Goal: Transaction & Acquisition: Purchase product/service

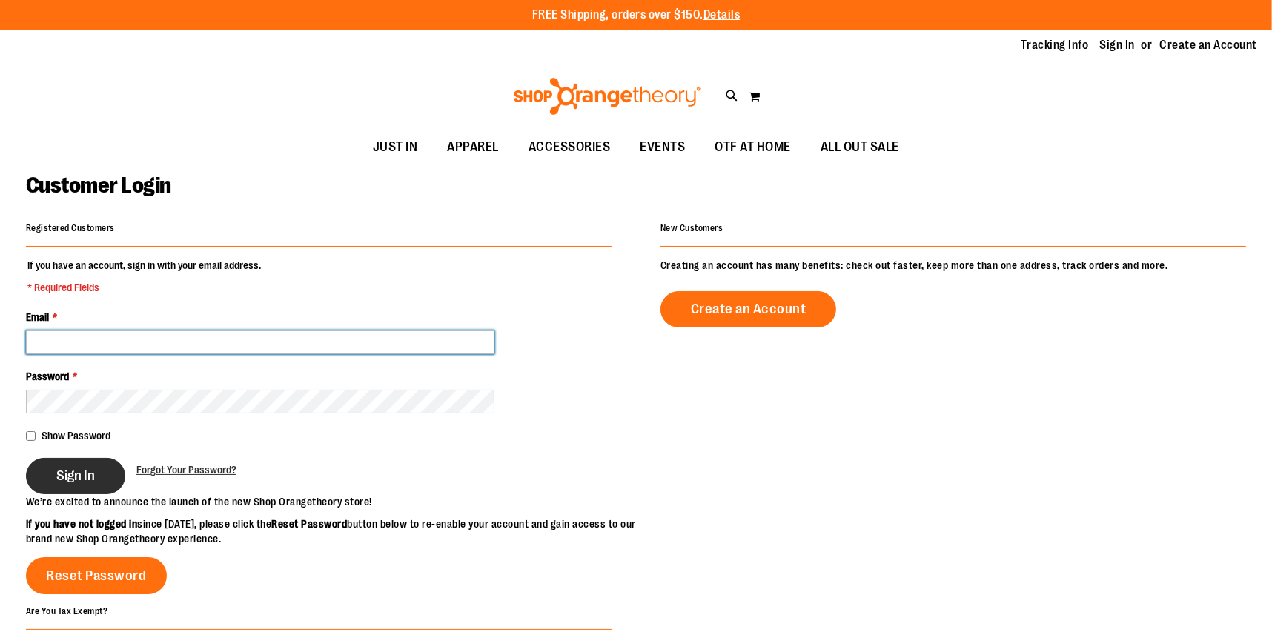
type input "**********"
click at [64, 472] on span "Sign In" at bounding box center [75, 476] width 39 height 16
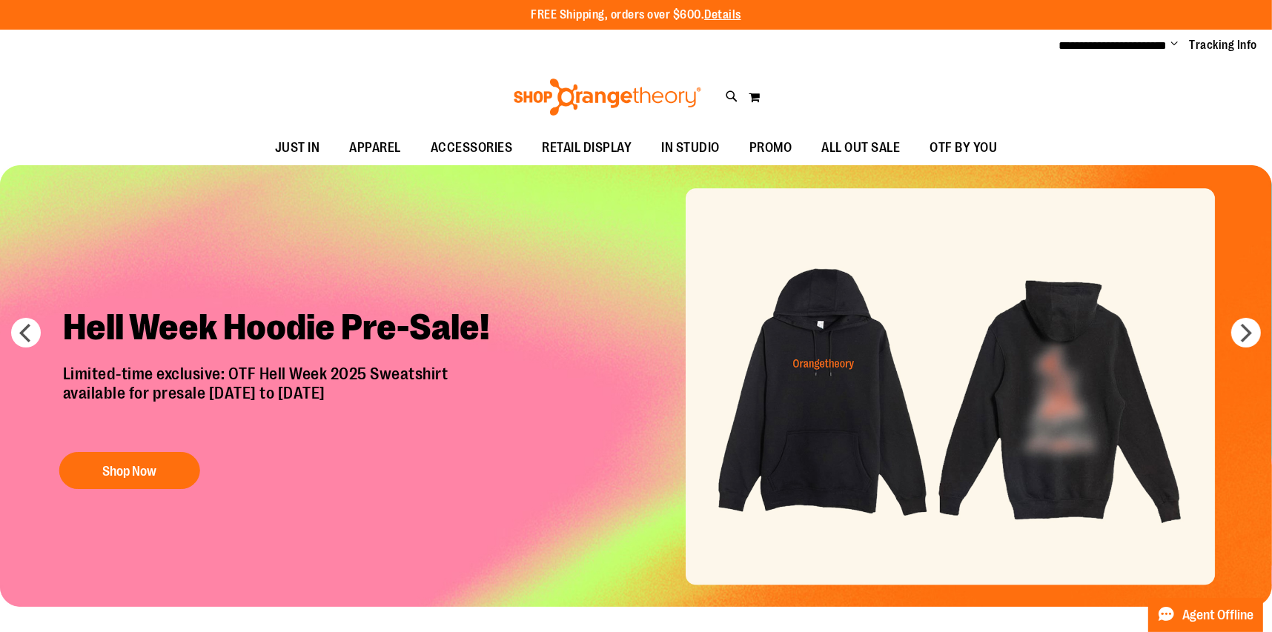
type input "**********"
click at [957, 371] on img "Slide 1 of 7" at bounding box center [636, 386] width 1272 height 442
click at [817, 379] on img "Slide 1 of 7" at bounding box center [636, 386] width 1272 height 442
click at [1044, 397] on img "Slide 1 of 7" at bounding box center [636, 386] width 1272 height 442
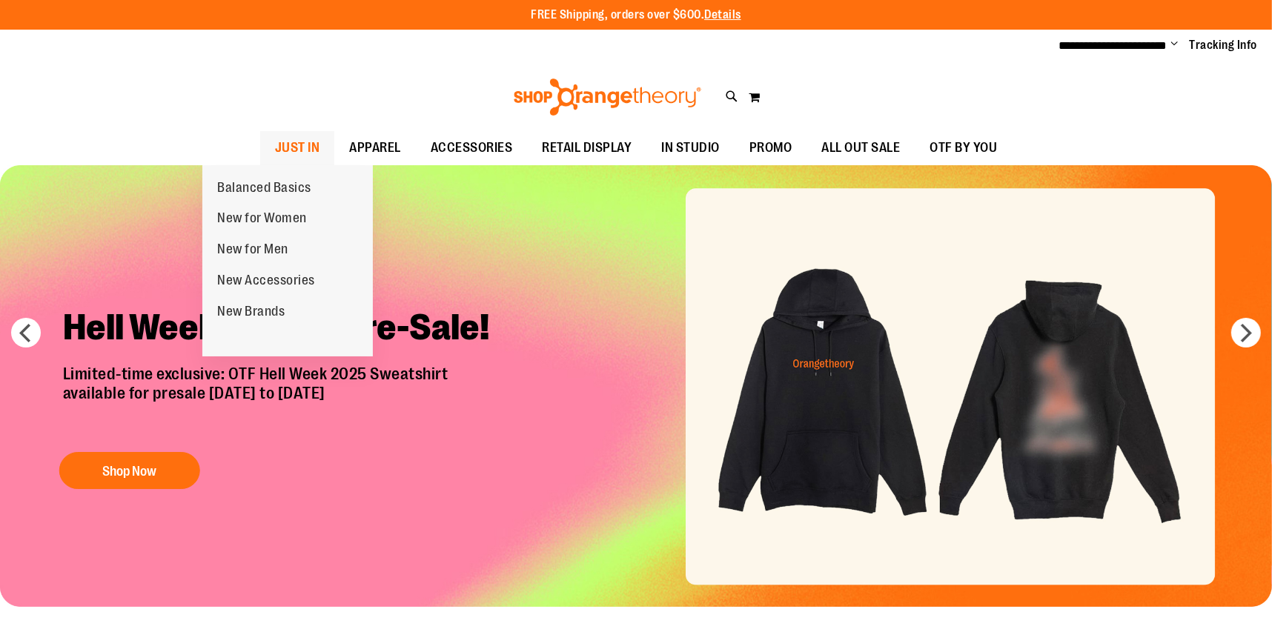
type input "**********"
click at [275, 153] on span "JUST IN" at bounding box center [297, 147] width 45 height 33
click at [275, 149] on span "JUST IN" at bounding box center [297, 147] width 45 height 33
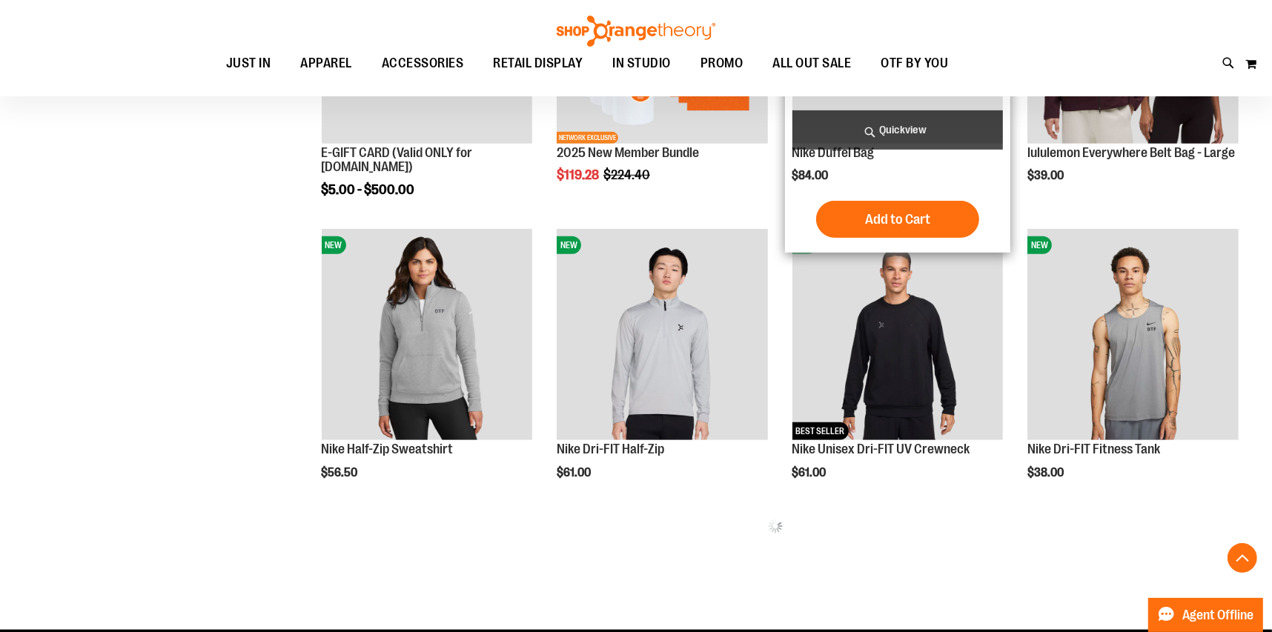
scroll to position [370, 0]
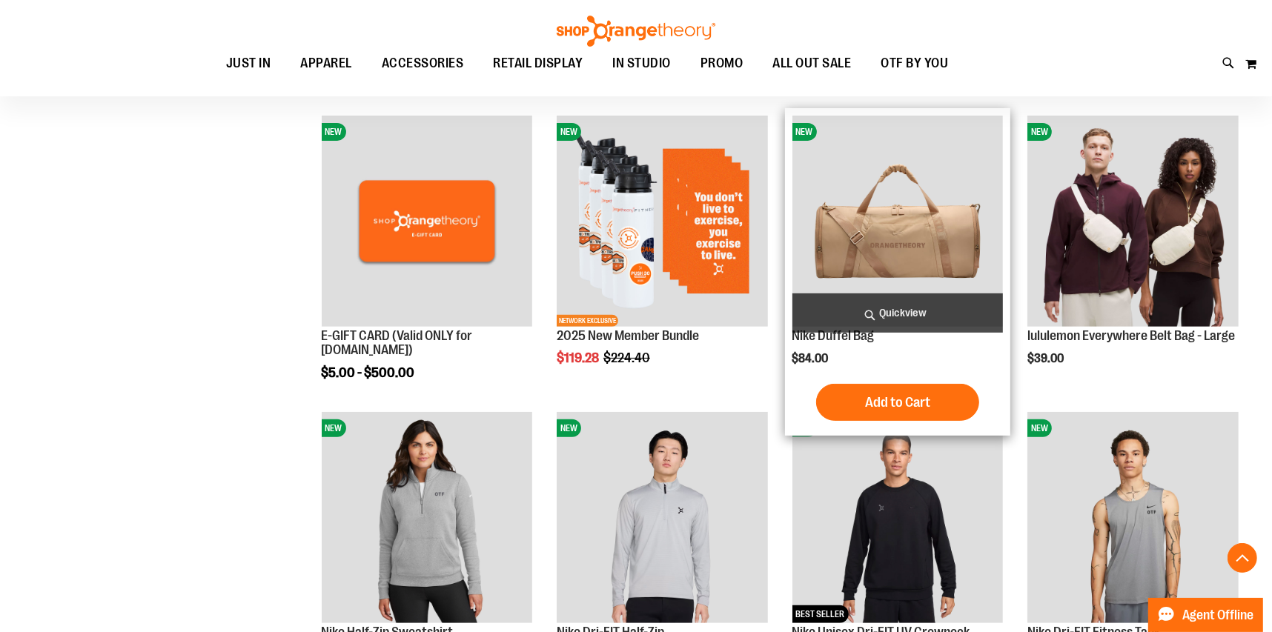
scroll to position [518, 0]
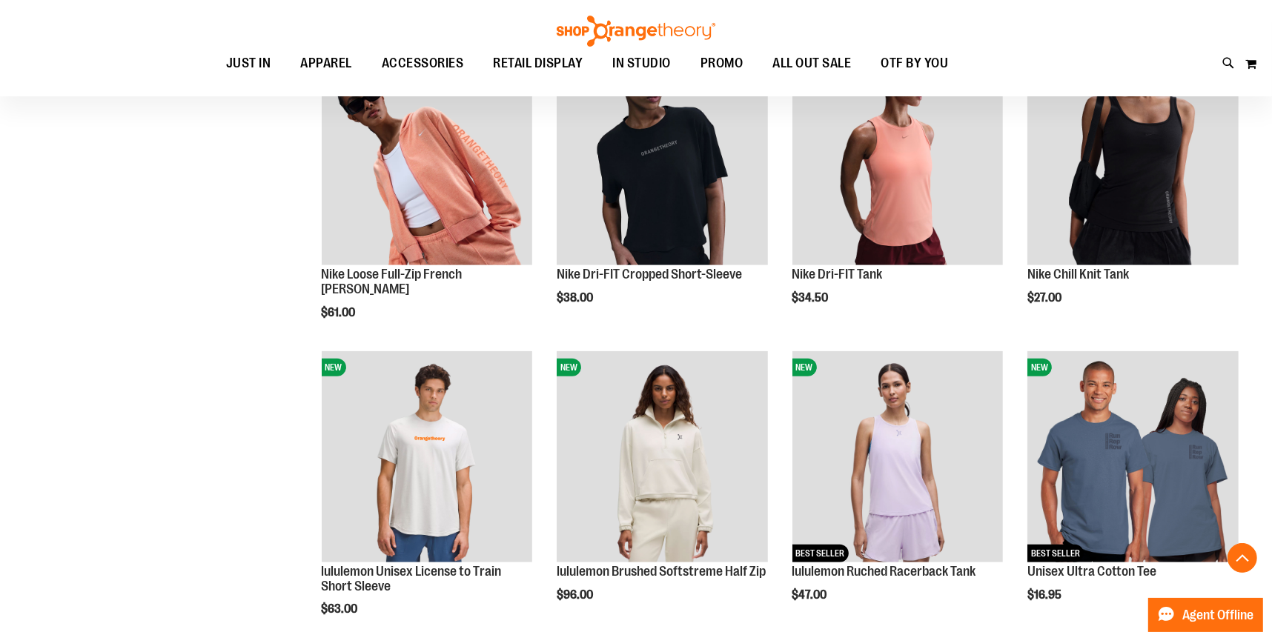
scroll to position [1185, 0]
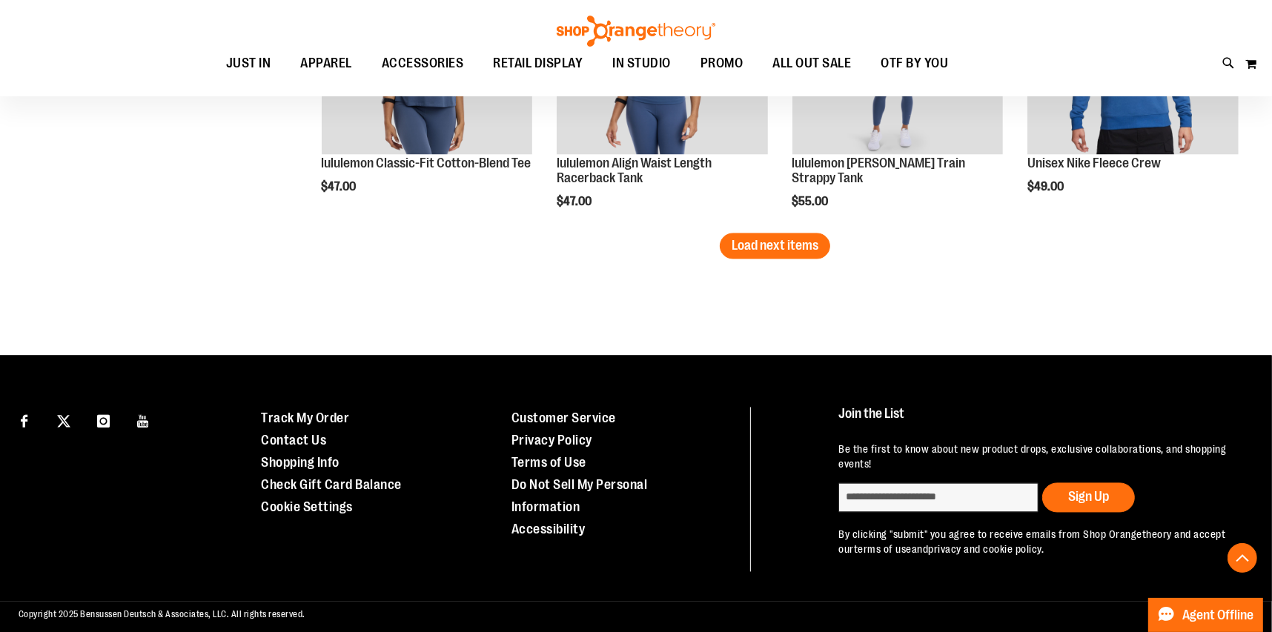
scroll to position [2733, 0]
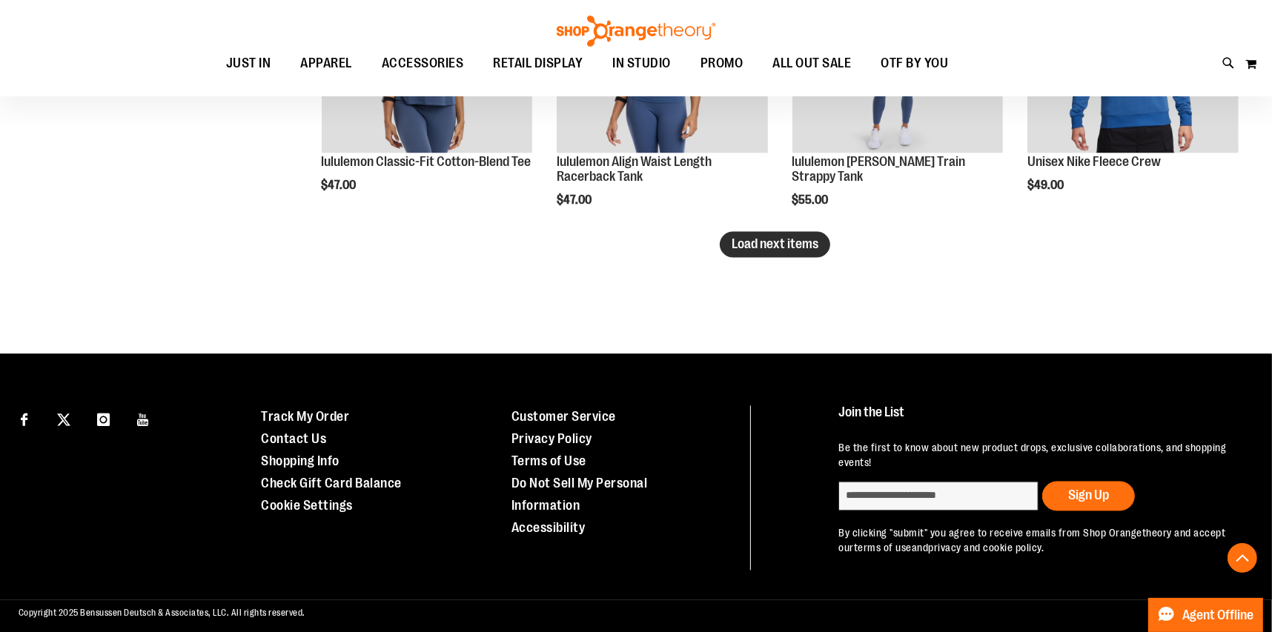
type input "**********"
click at [749, 248] on span "Load next items" at bounding box center [774, 244] width 87 height 15
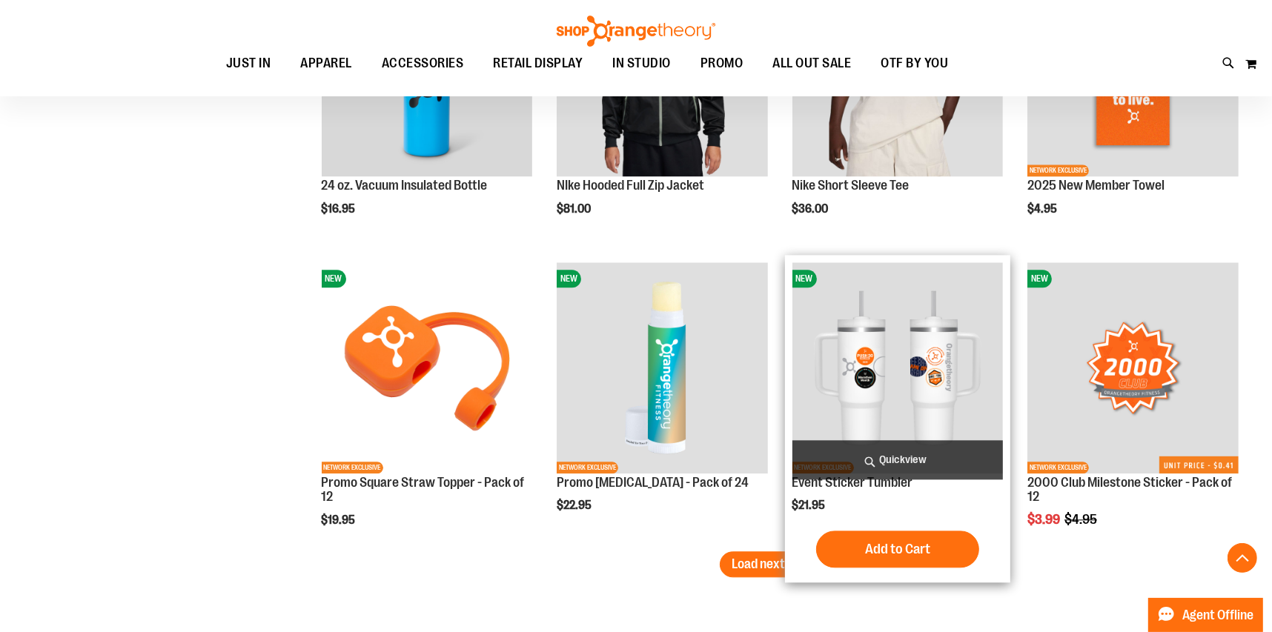
scroll to position [3549, 0]
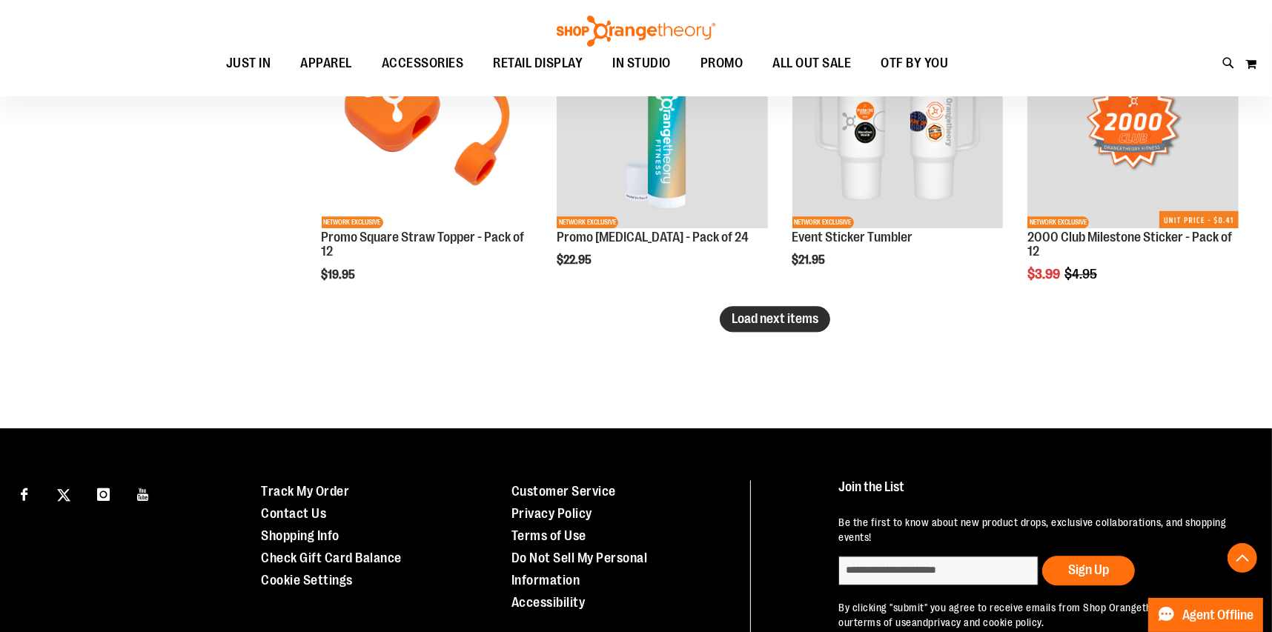
click at [796, 322] on span "Load next items" at bounding box center [774, 318] width 87 height 15
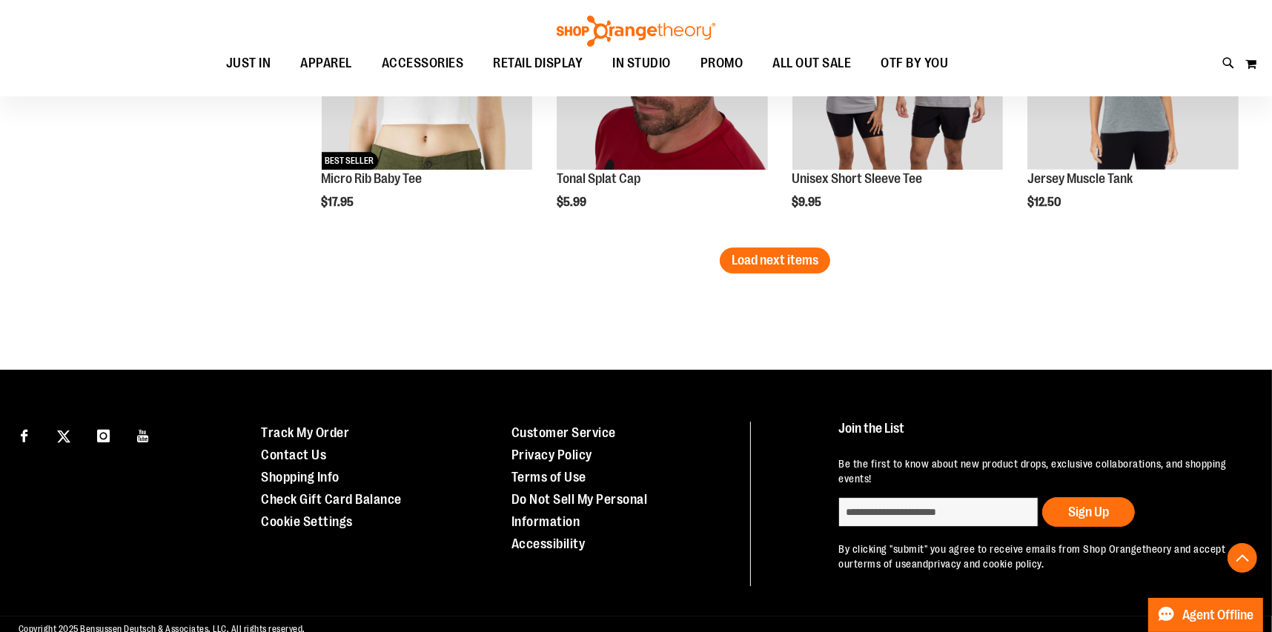
scroll to position [4525, 0]
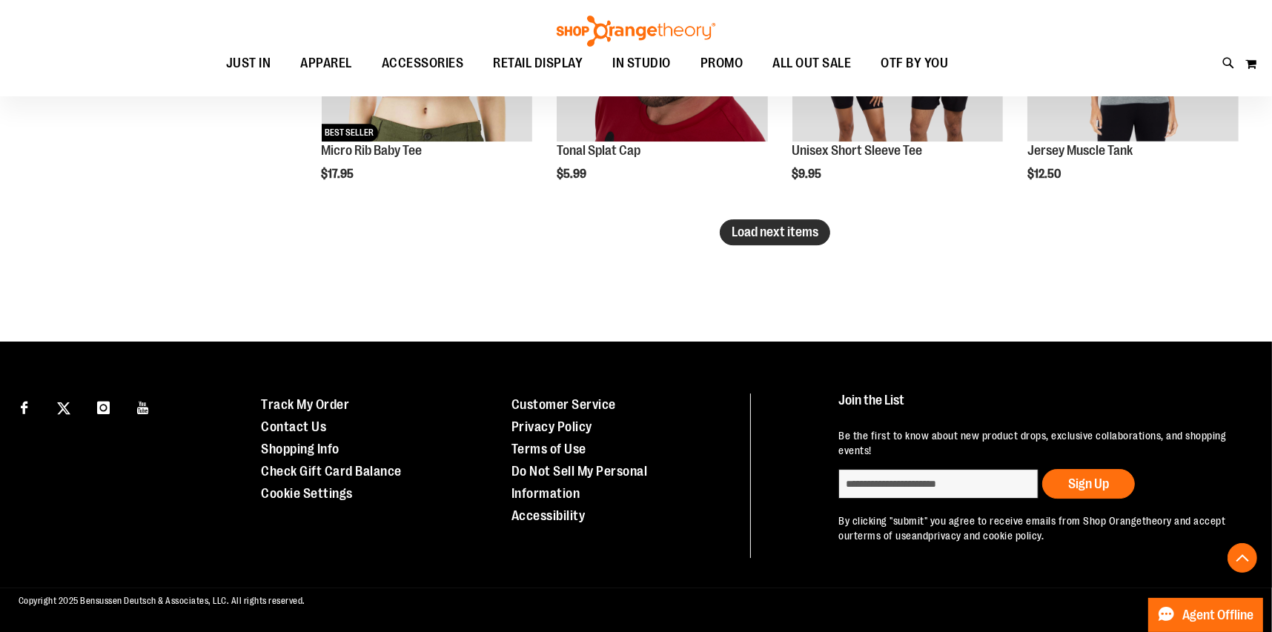
click at [731, 236] on span "Load next items" at bounding box center [774, 232] width 87 height 15
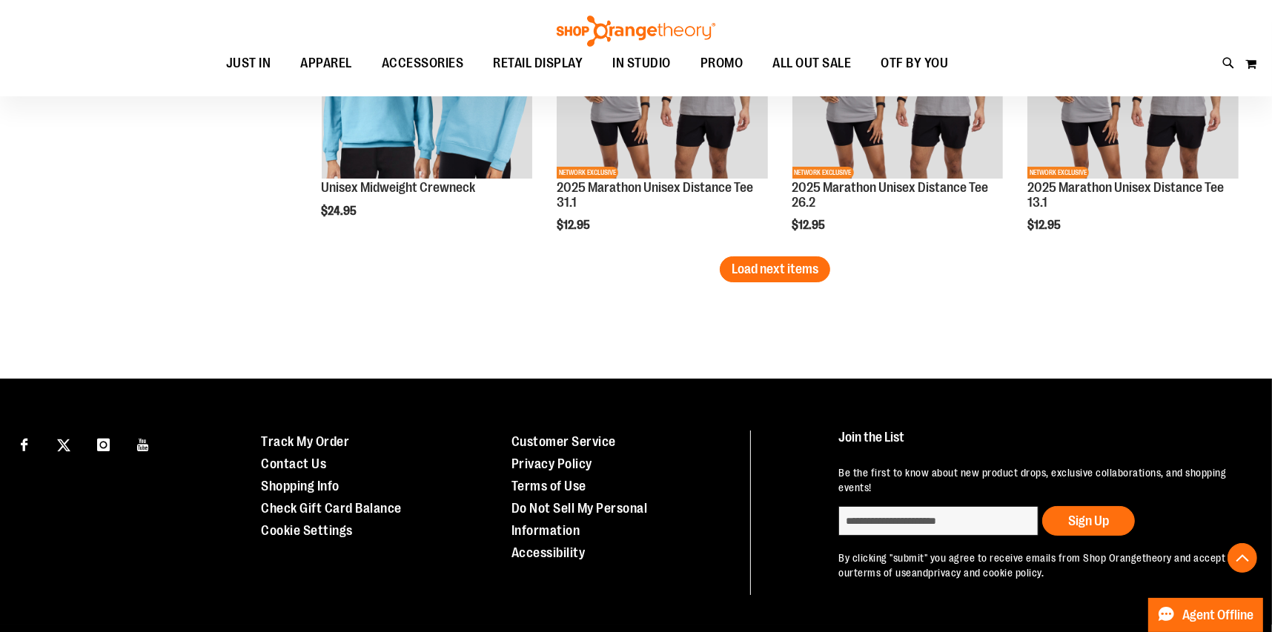
scroll to position [5415, 0]
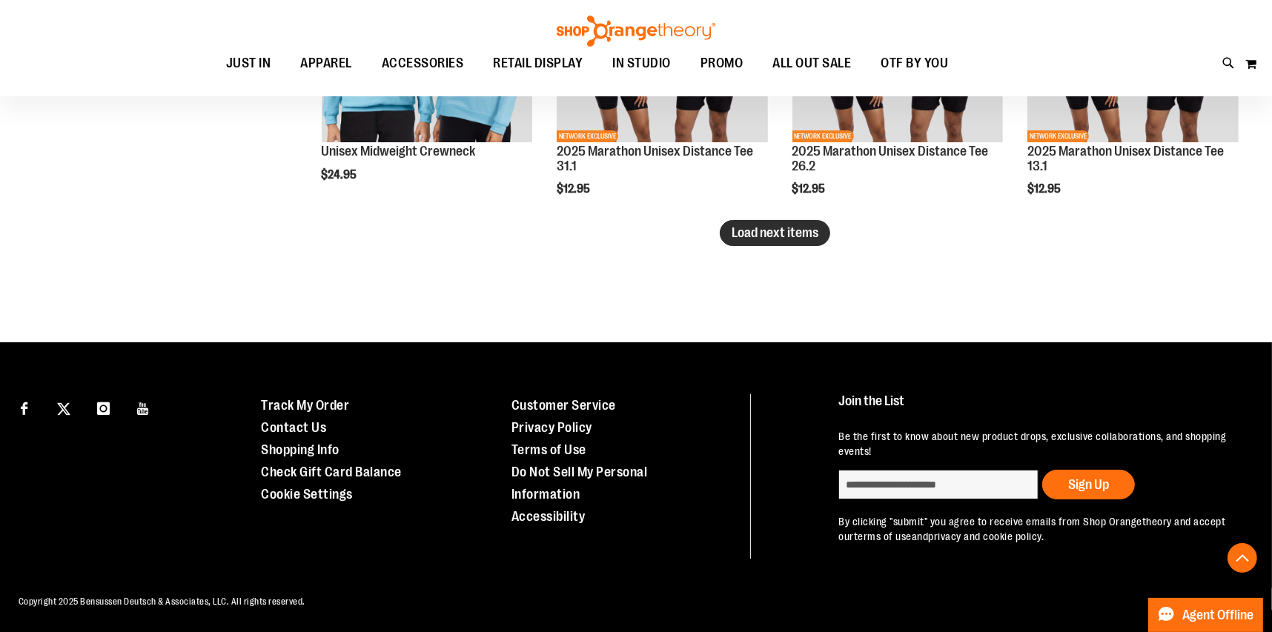
click at [780, 239] on button "Load next items" at bounding box center [775, 233] width 110 height 26
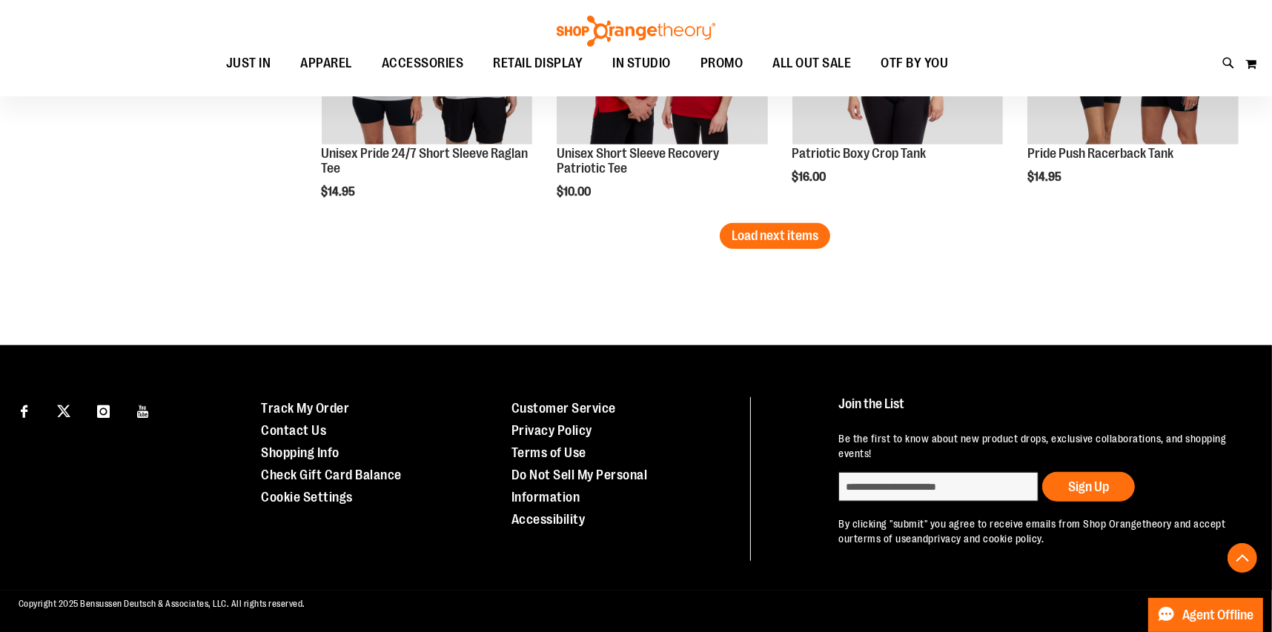
scroll to position [6304, 0]
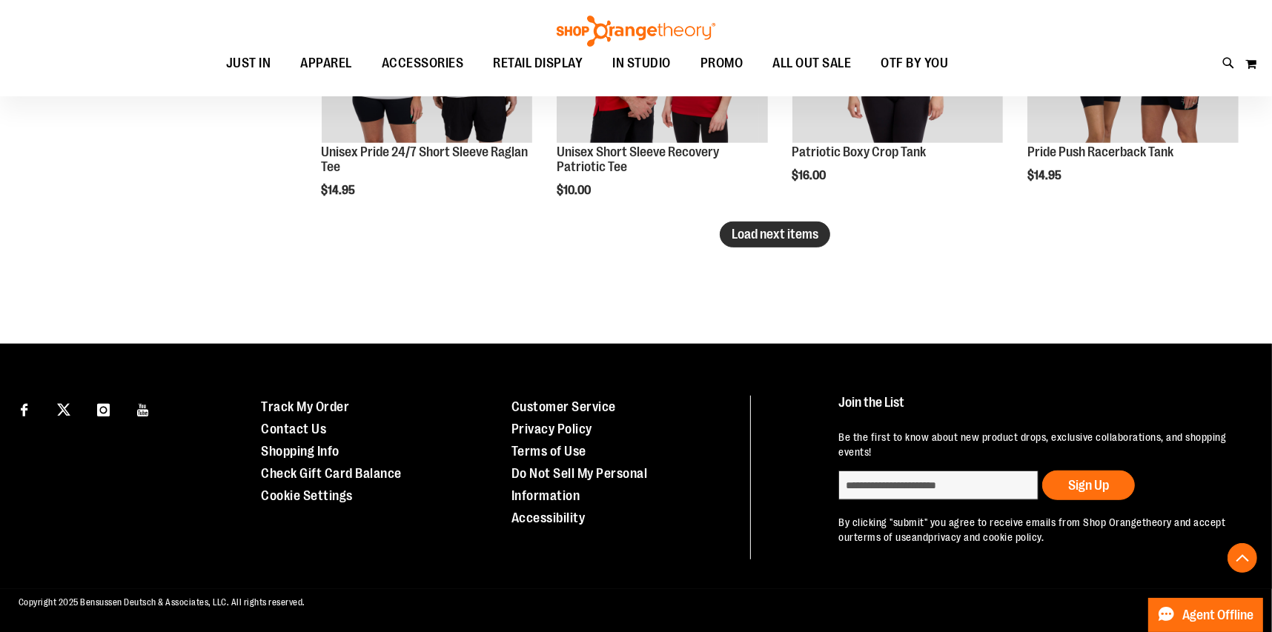
click at [756, 232] on span "Load next items" at bounding box center [774, 234] width 87 height 15
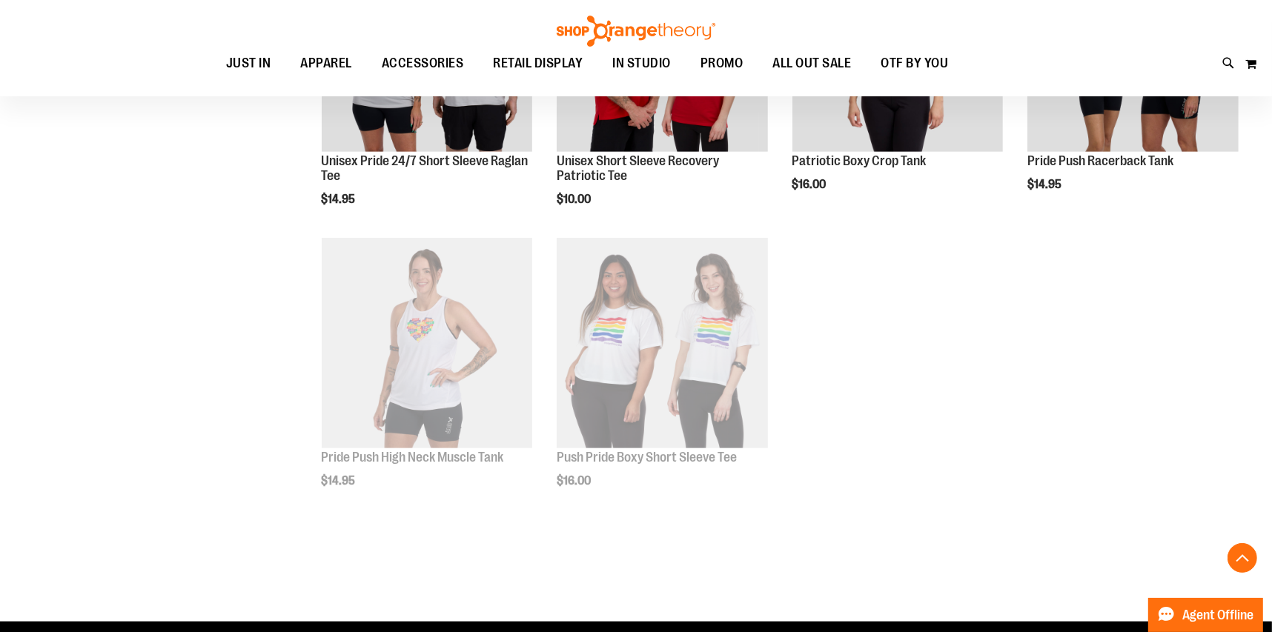
scroll to position [6304, 0]
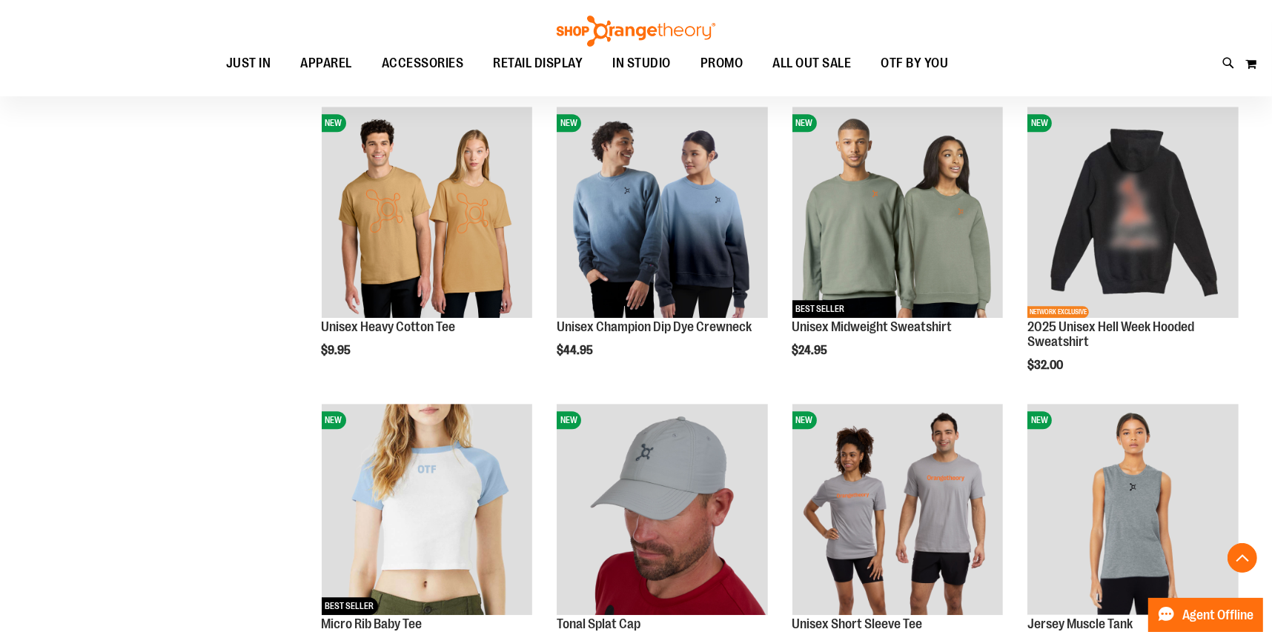
scroll to position [3859, 0]
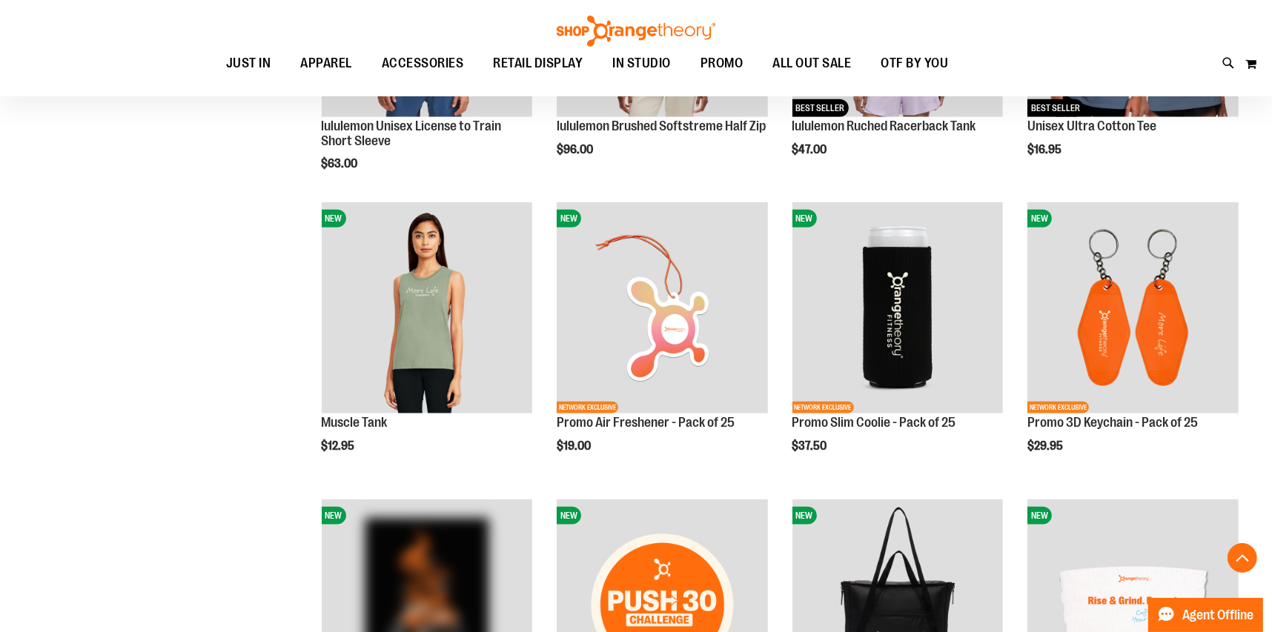
scroll to position [1414, 0]
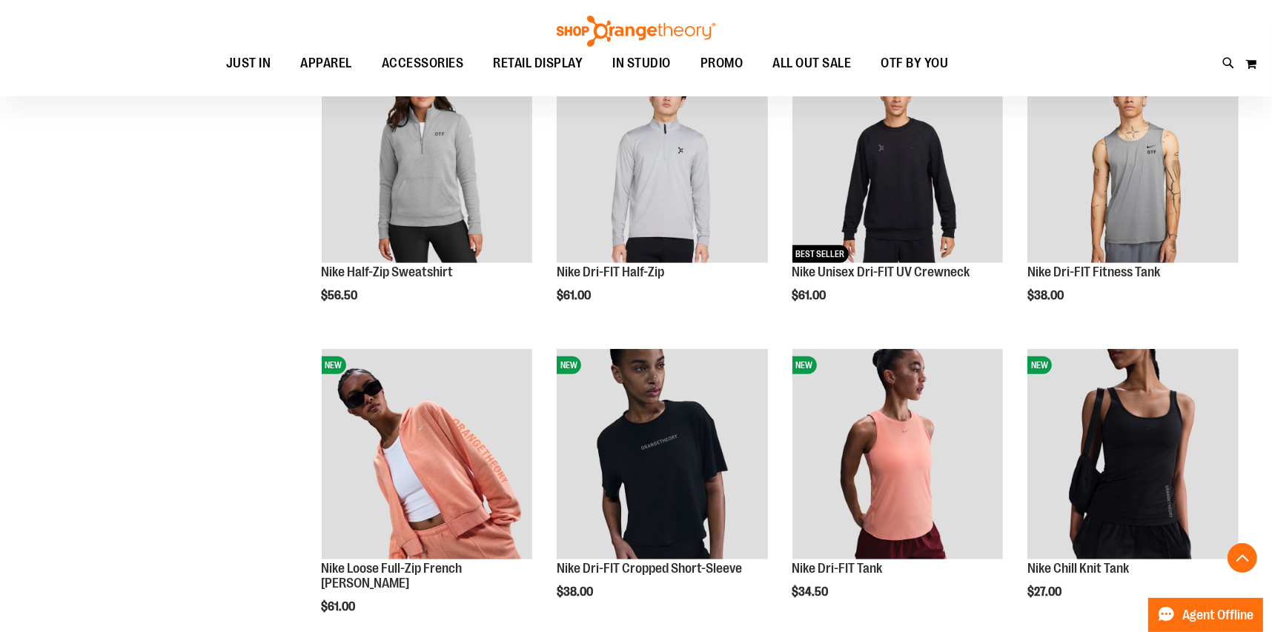
scroll to position [747, 0]
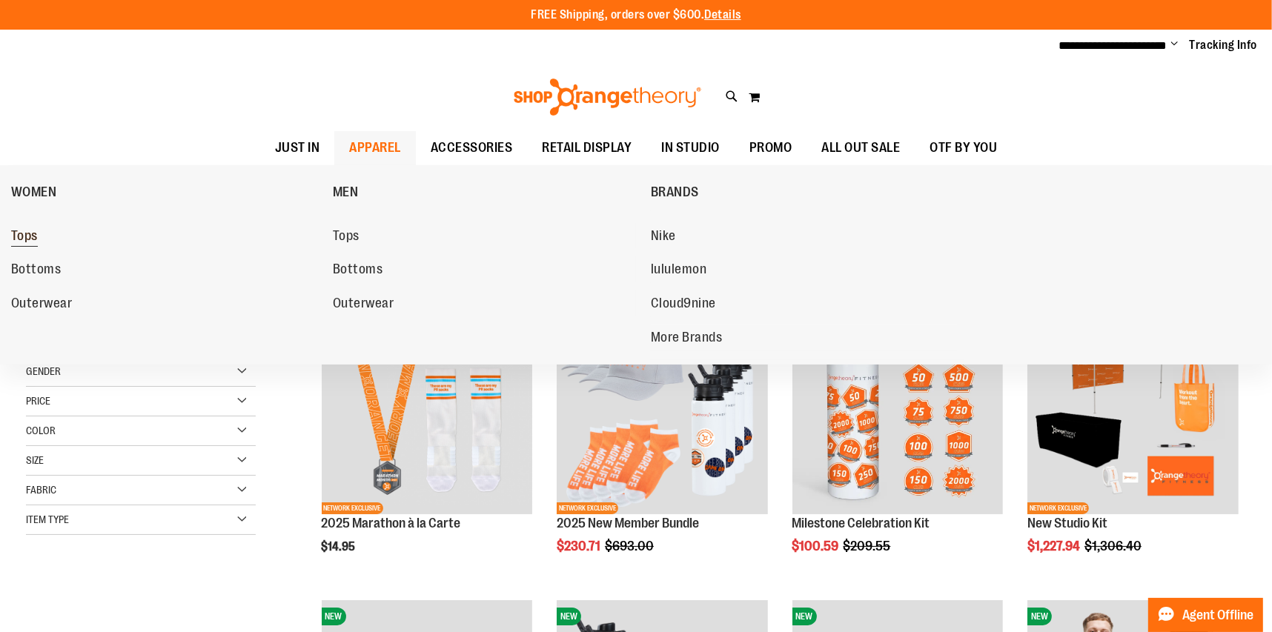
click at [18, 236] on span "Tops" at bounding box center [24, 237] width 27 height 19
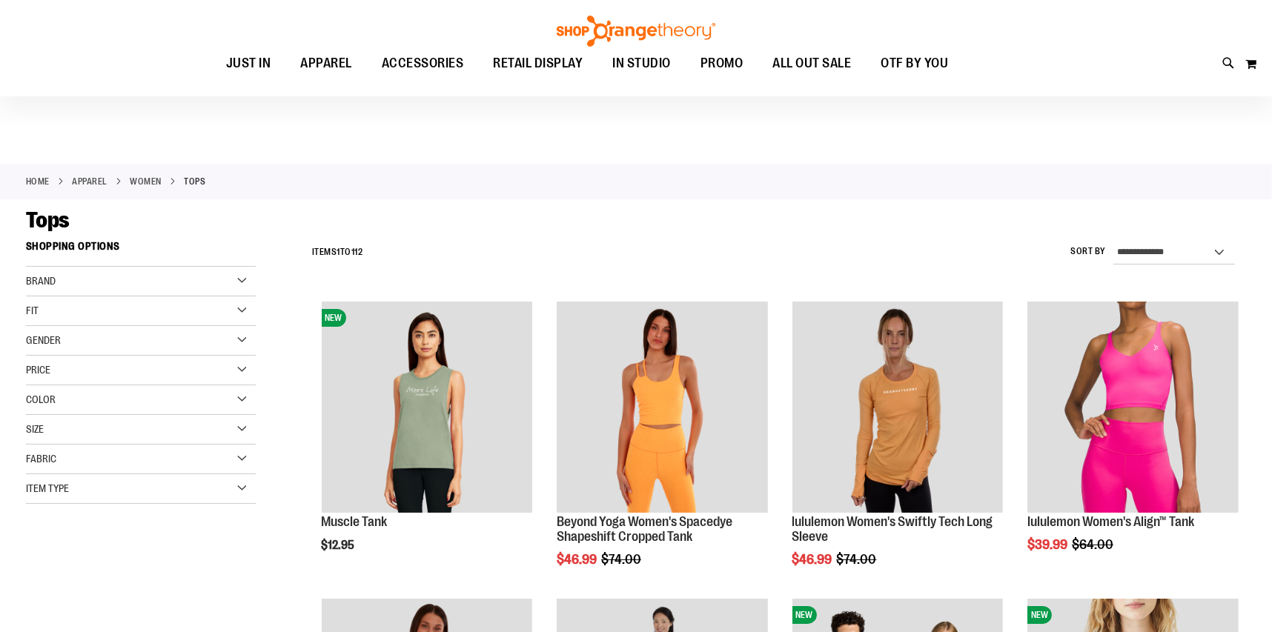
scroll to position [296, 0]
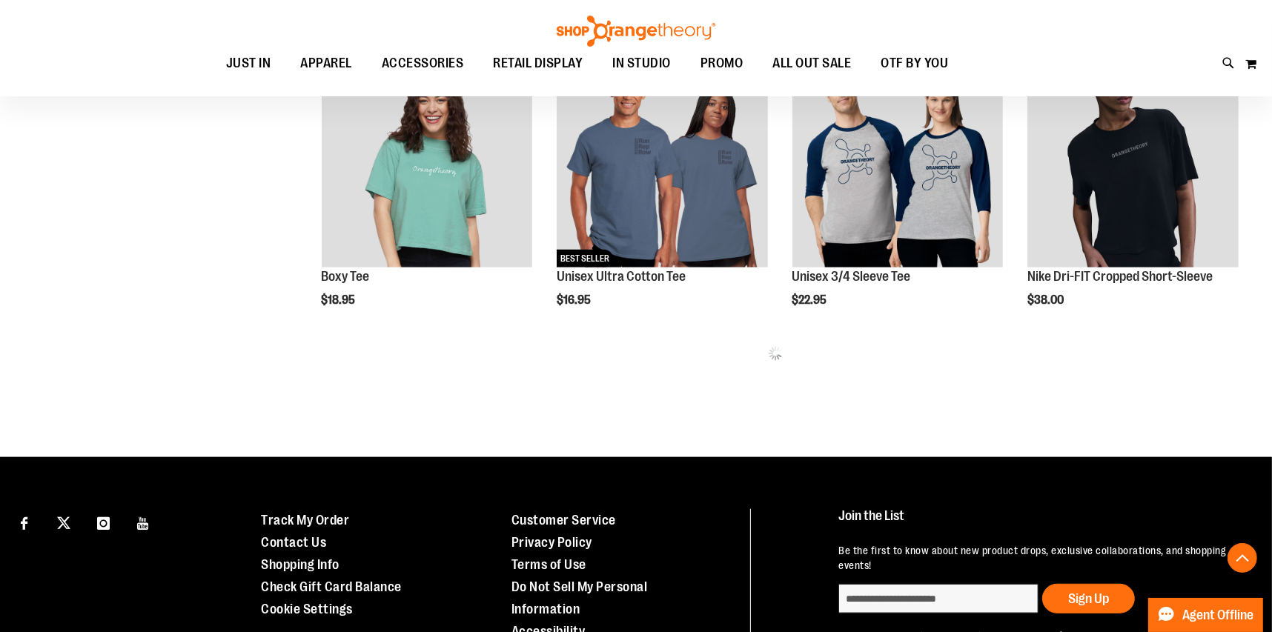
scroll to position [954, 0]
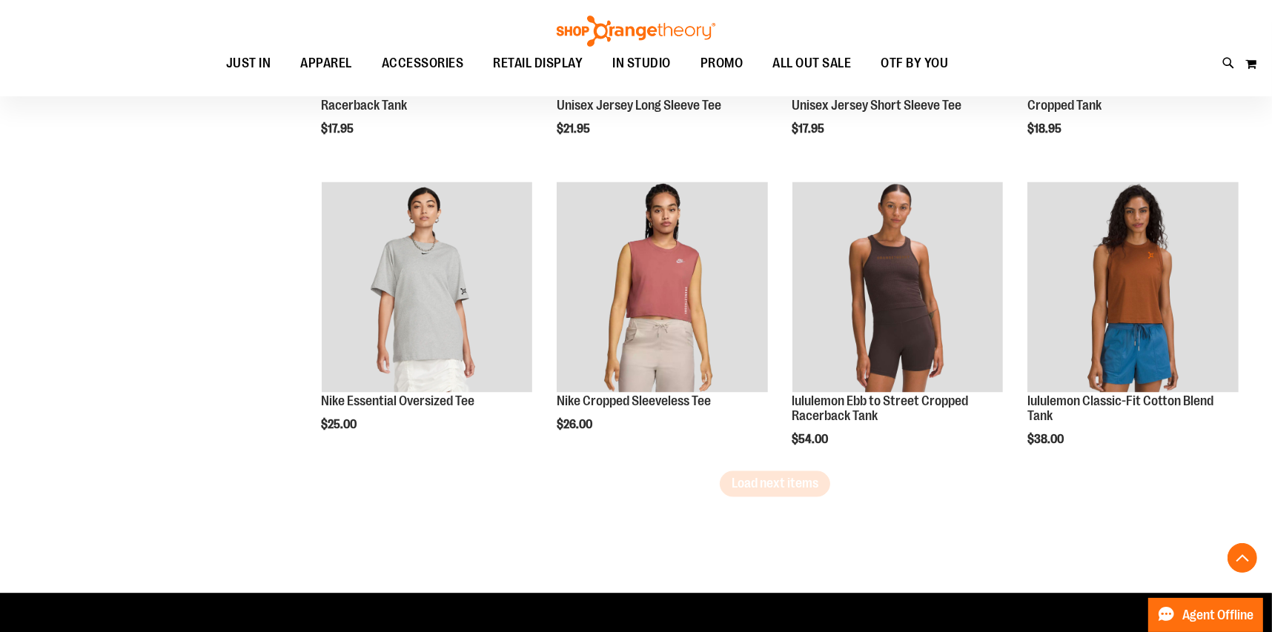
scroll to position [2511, 0]
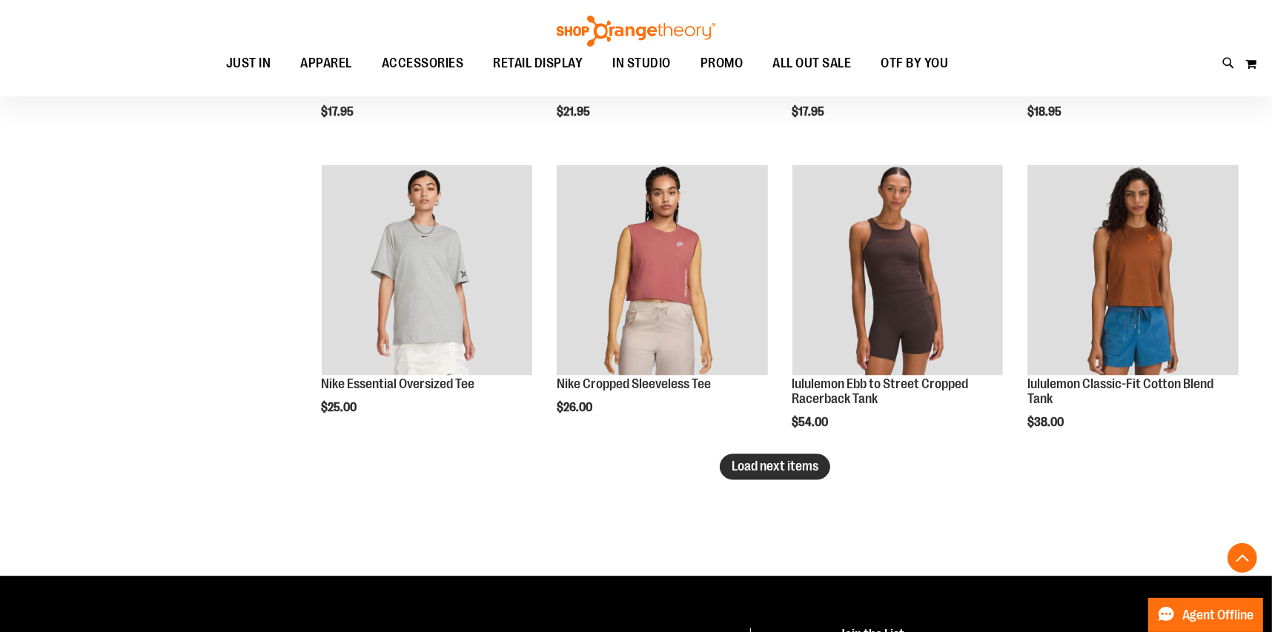
type input "**********"
click at [780, 468] on span "Load next items" at bounding box center [774, 466] width 87 height 15
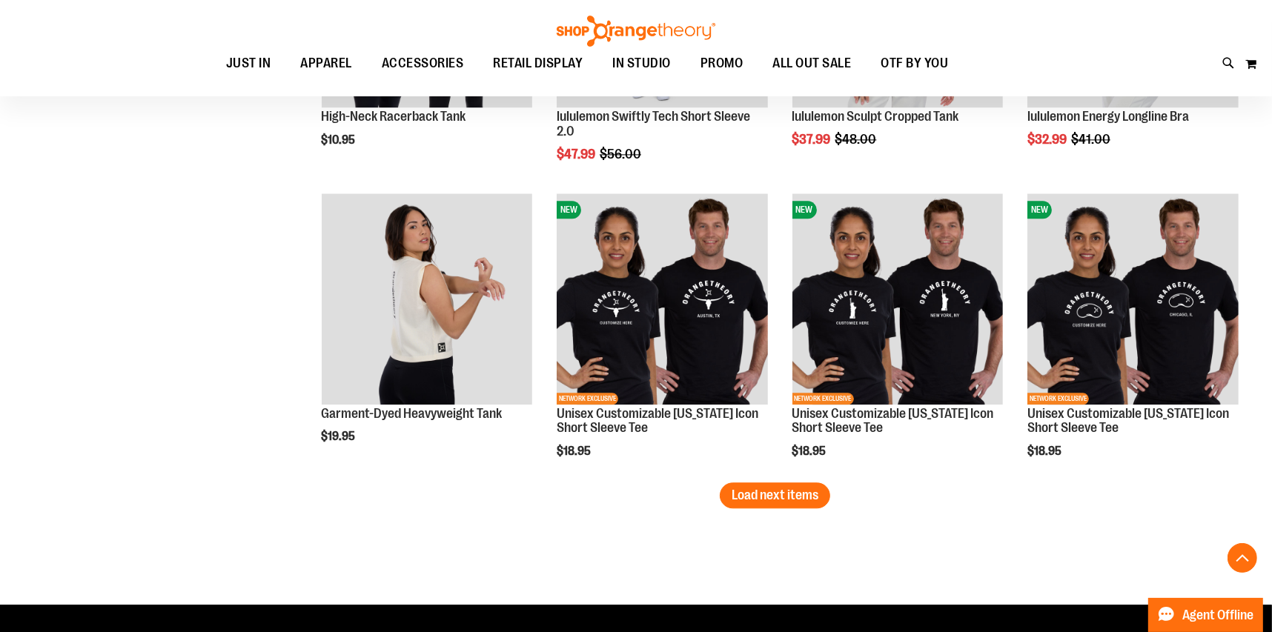
scroll to position [3400, 0]
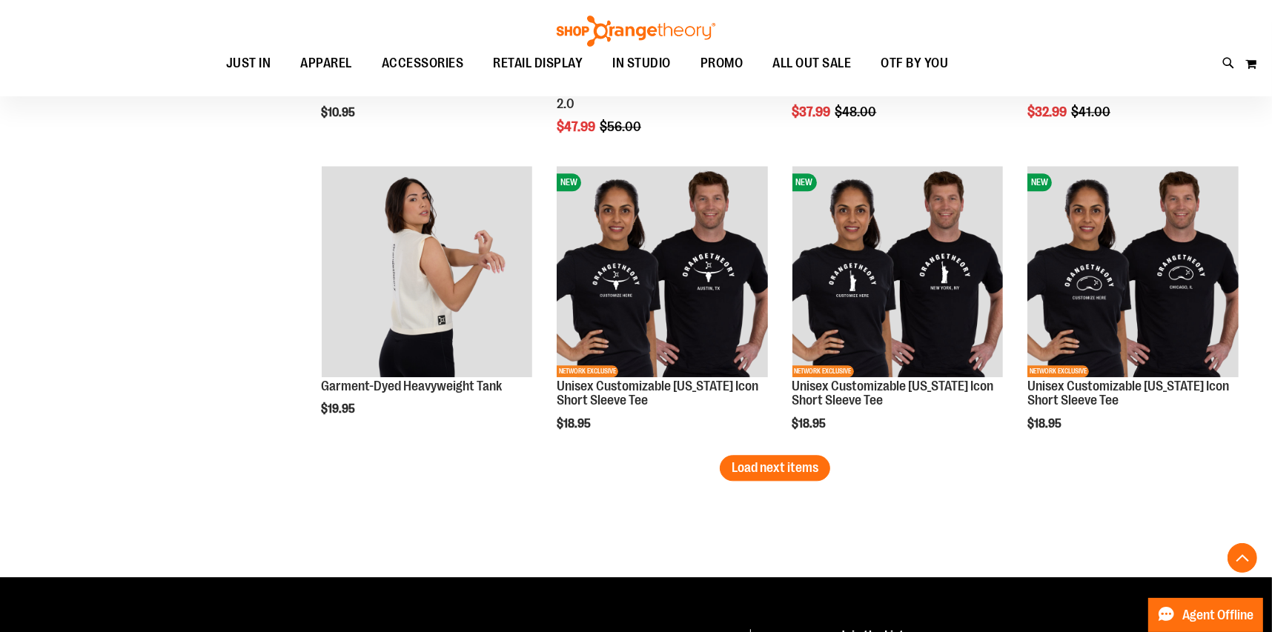
click at [780, 468] on span "Load next items" at bounding box center [774, 467] width 87 height 15
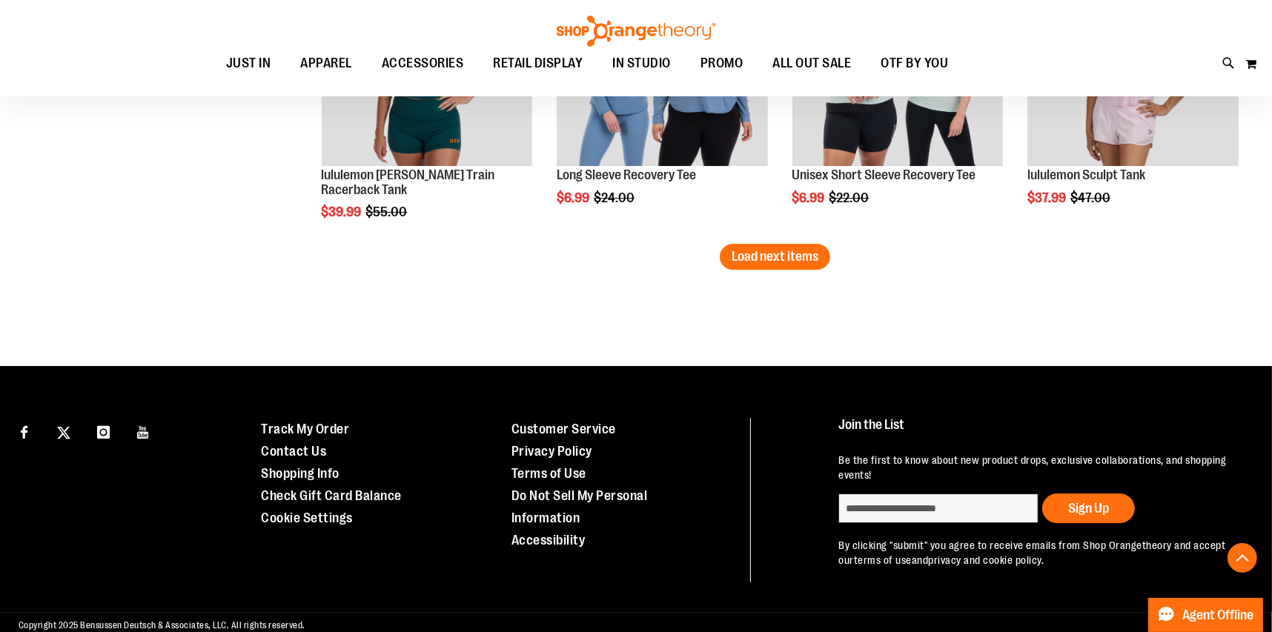
scroll to position [4511, 0]
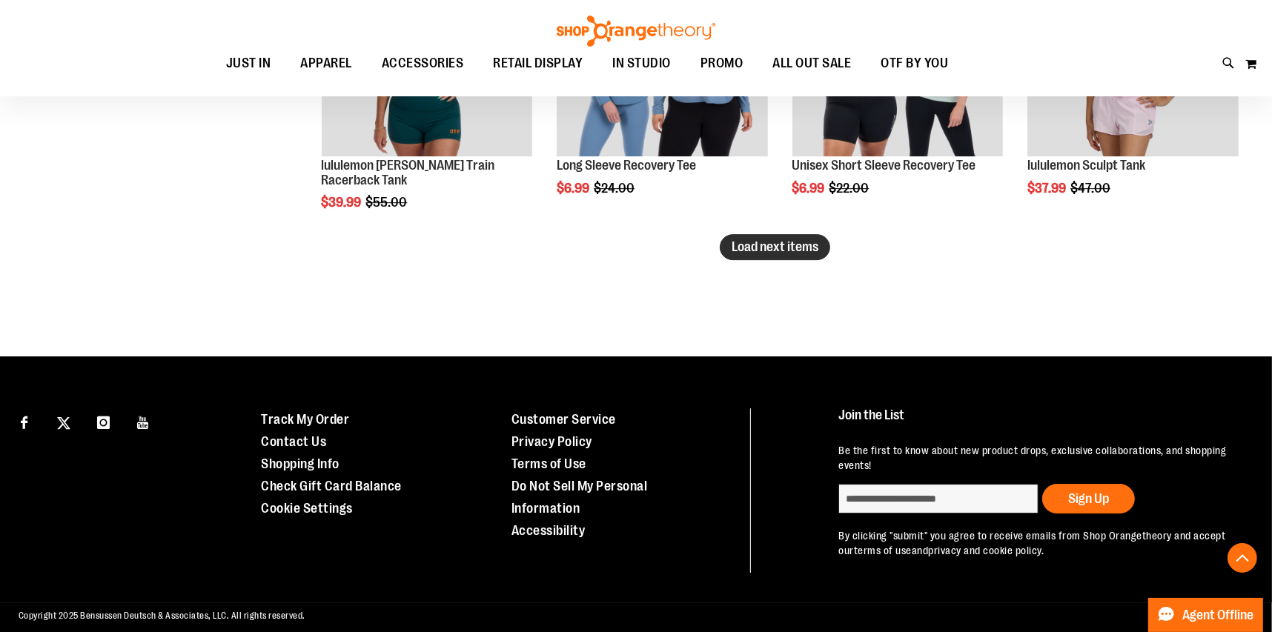
click at [763, 239] on span "Load next items" at bounding box center [774, 246] width 87 height 15
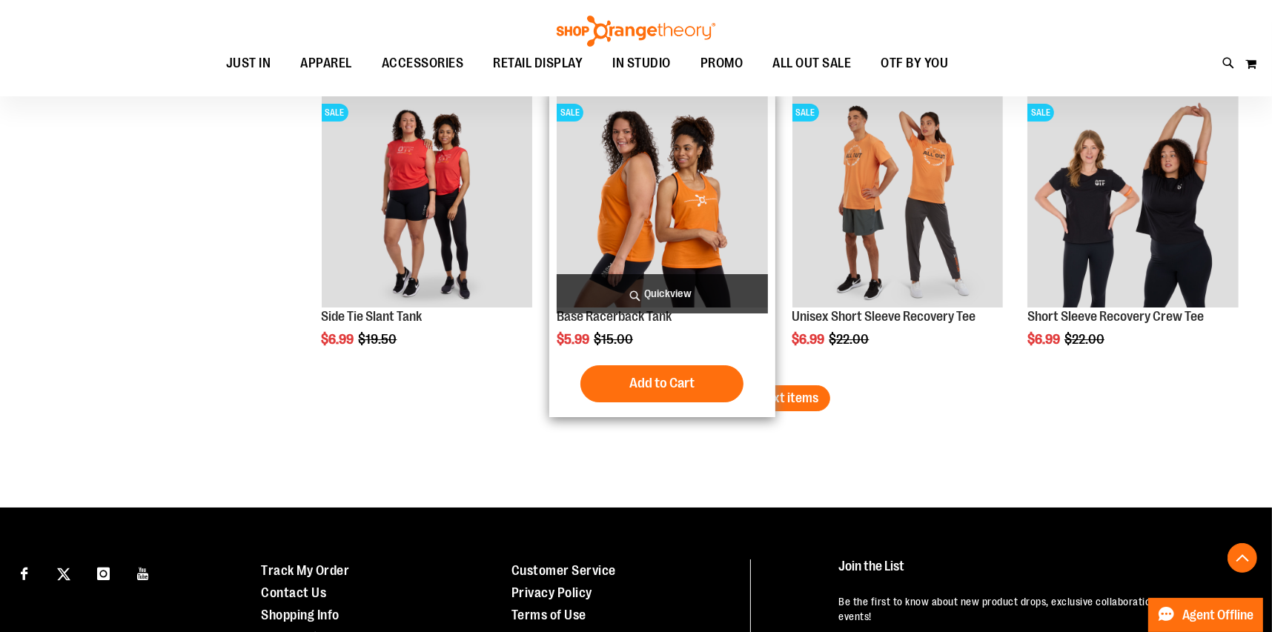
scroll to position [5252, 0]
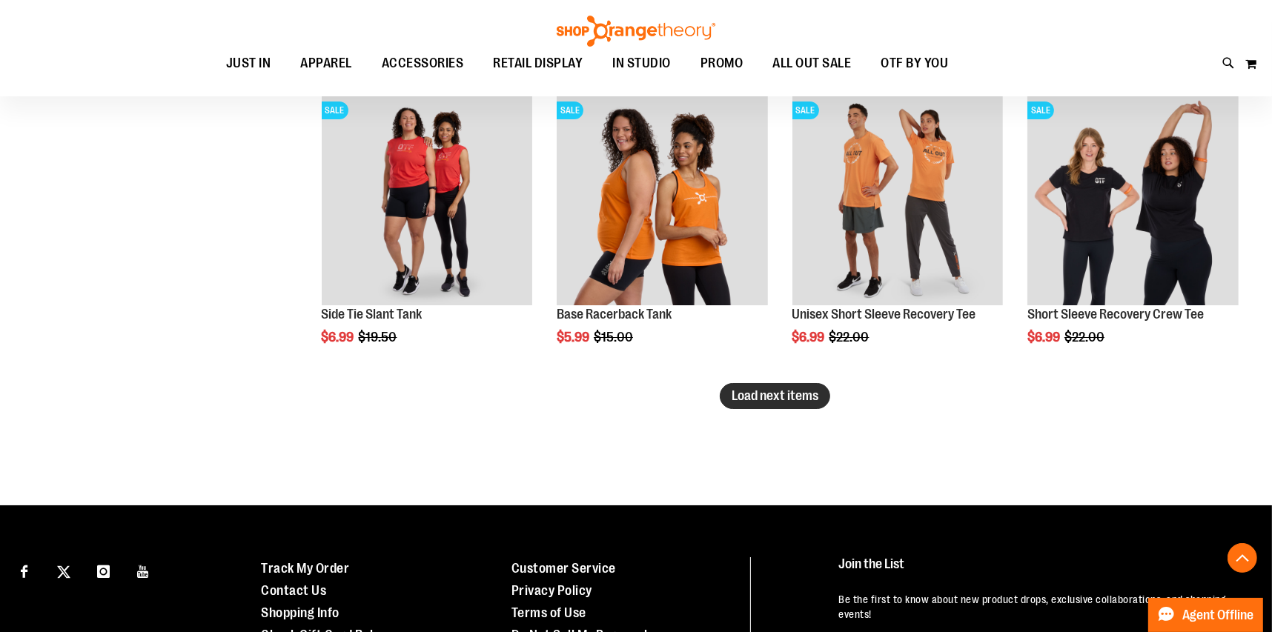
click at [774, 390] on span "Load next items" at bounding box center [774, 395] width 87 height 15
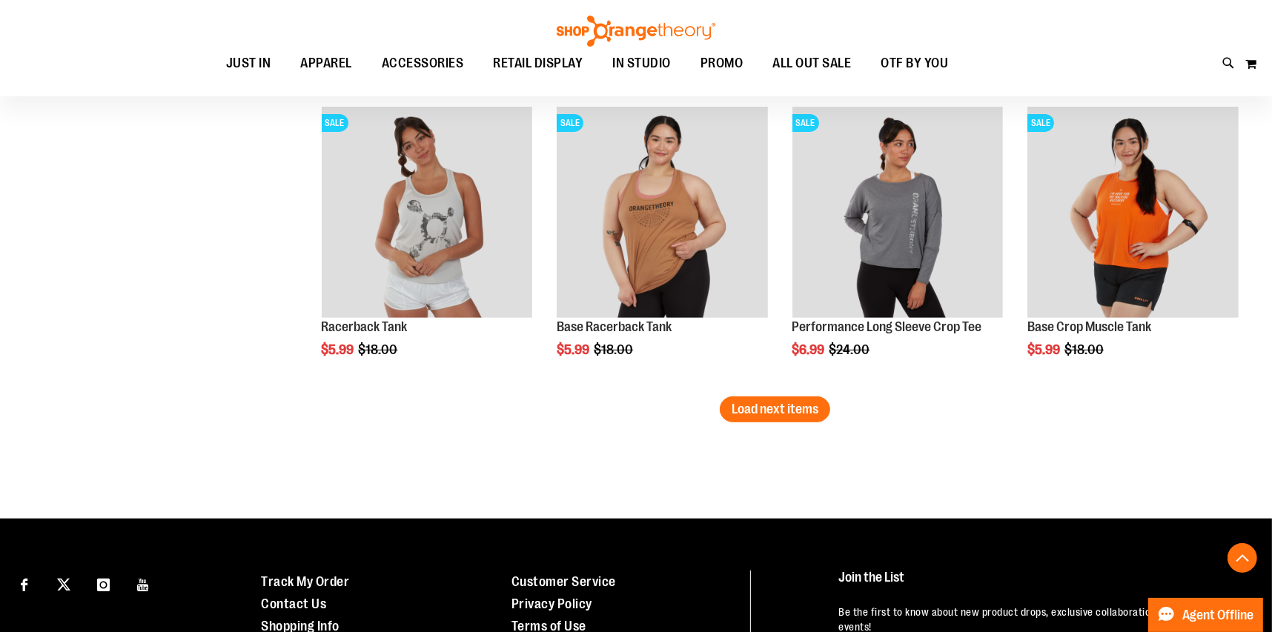
scroll to position [6141, 0]
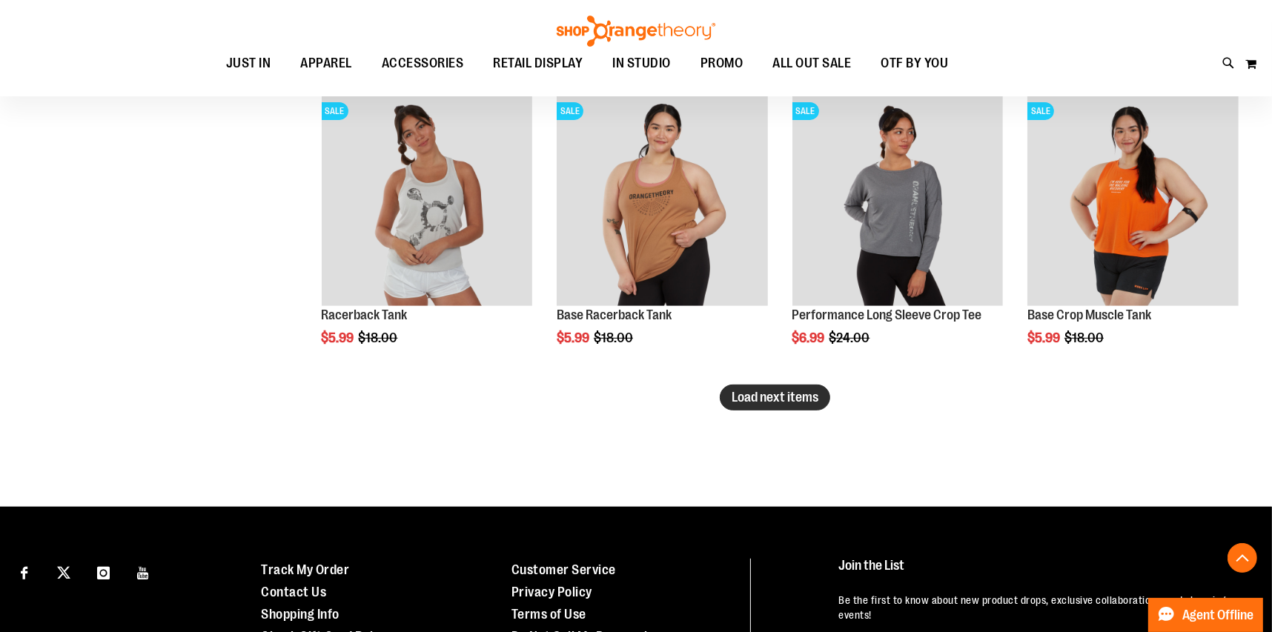
click at [786, 406] on button "Load next items" at bounding box center [775, 398] width 110 height 26
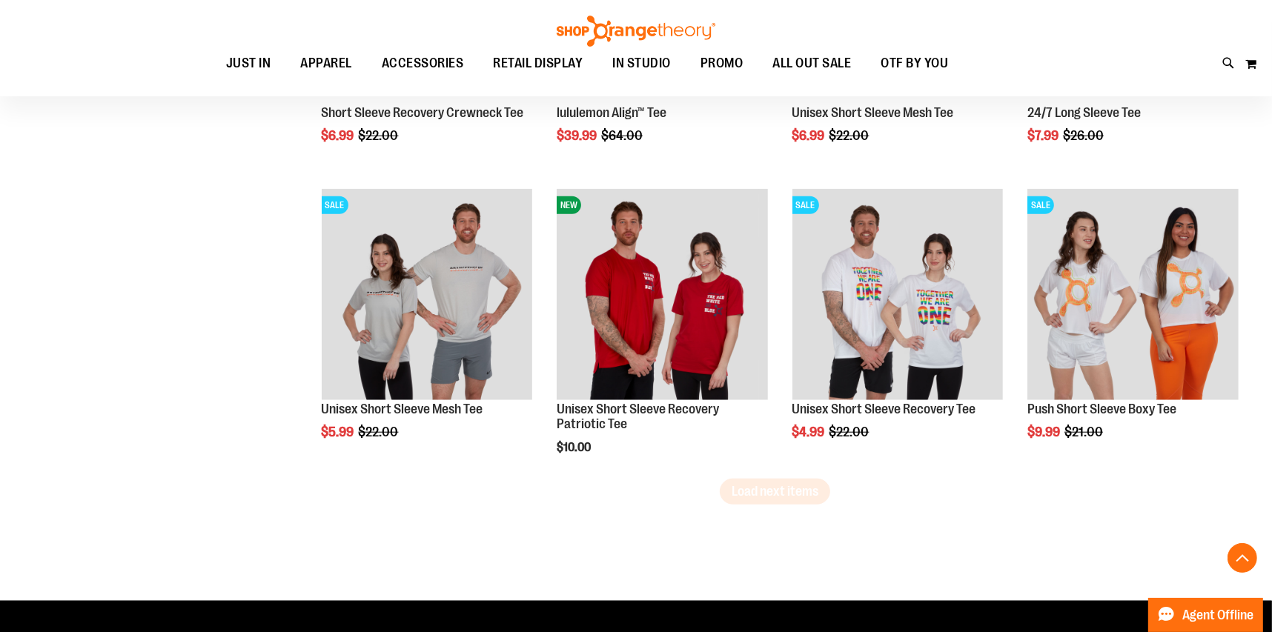
scroll to position [6957, 0]
